Goal: Transaction & Acquisition: Obtain resource

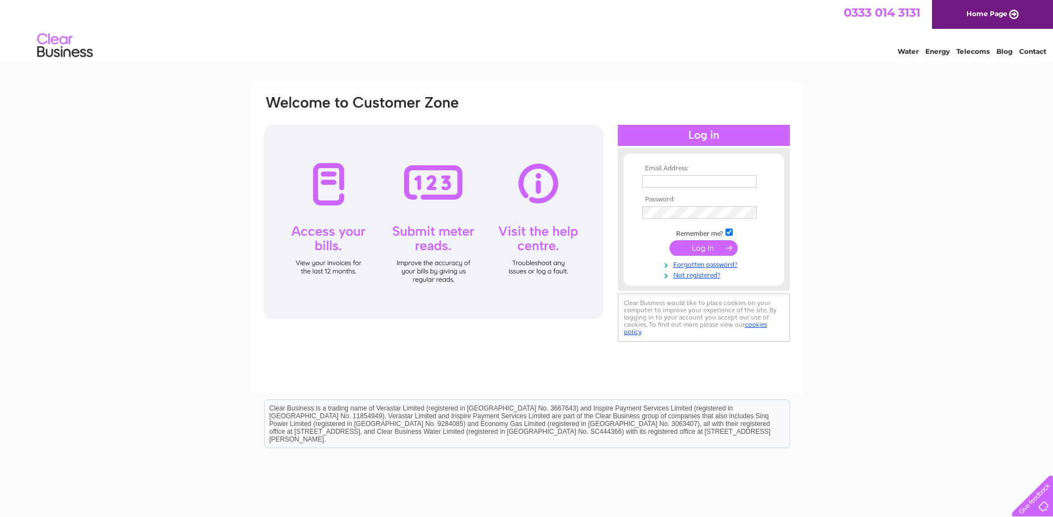
type input "enquiries@grantec.co.uk"
click at [681, 247] on input "submit" at bounding box center [703, 248] width 68 height 16
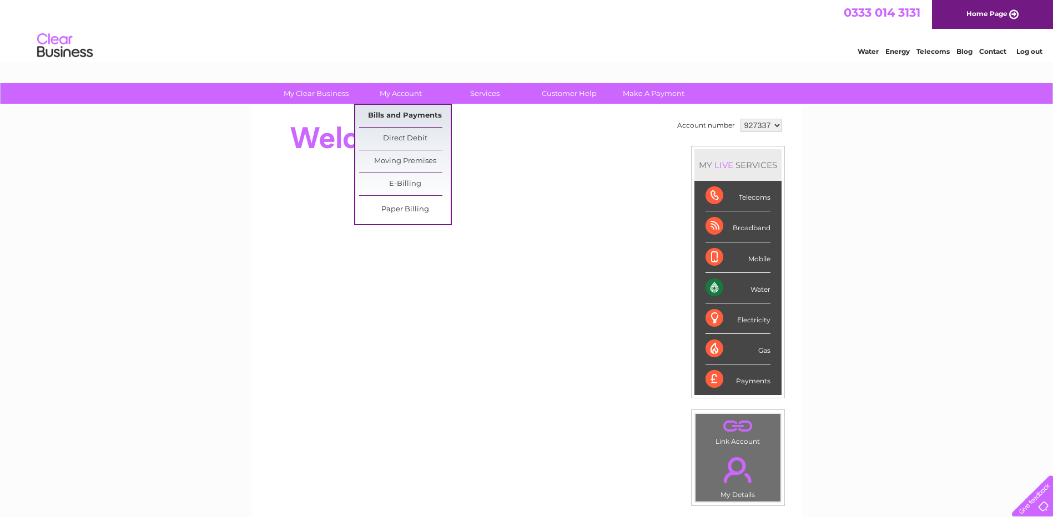
click at [410, 117] on link "Bills and Payments" at bounding box center [405, 116] width 92 height 22
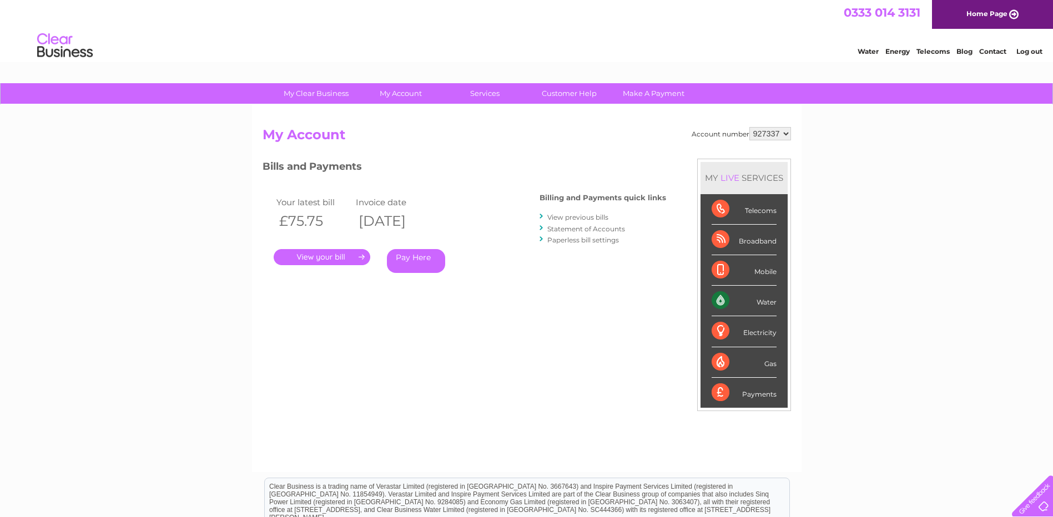
click at [338, 260] on link "." at bounding box center [322, 257] width 97 height 16
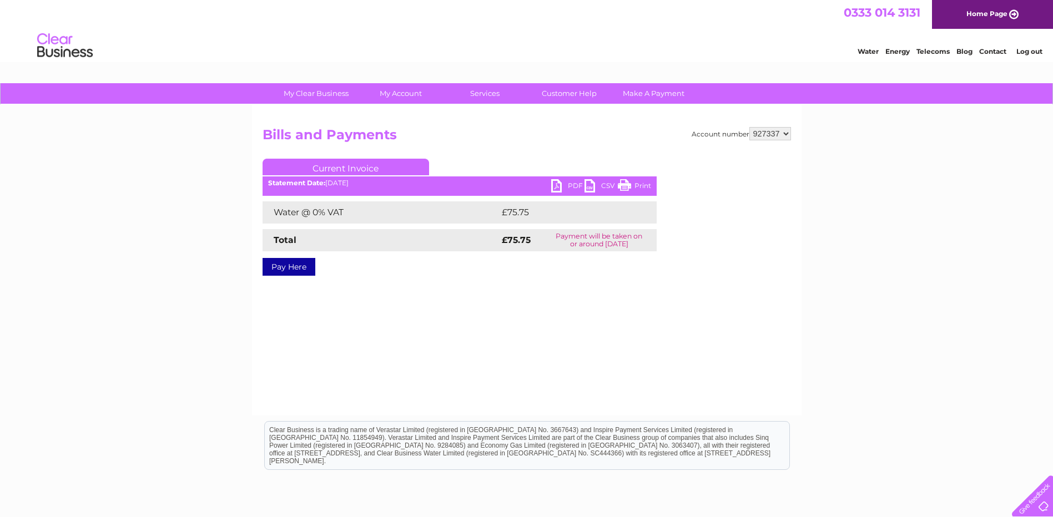
click at [573, 184] on link "PDF" at bounding box center [567, 187] width 33 height 16
